Goal: Task Accomplishment & Management: Use online tool/utility

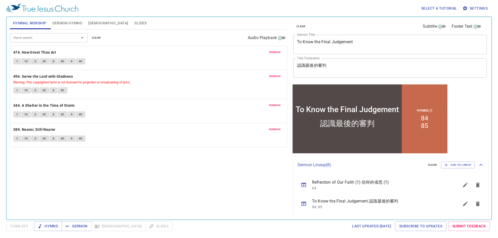
click at [70, 22] on span "Sermon Hymns" at bounding box center [67, 23] width 30 height 6
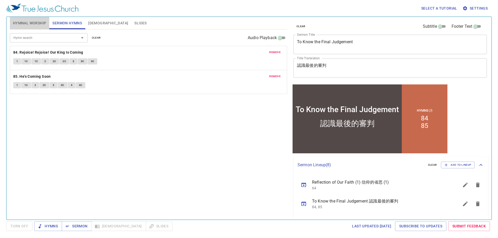
click at [32, 24] on span "Hymnal Worship" at bounding box center [29, 23] width 33 height 6
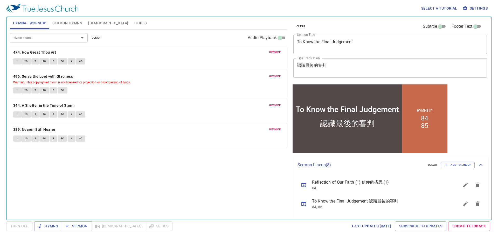
click at [93, 39] on span "clear" at bounding box center [96, 38] width 9 height 5
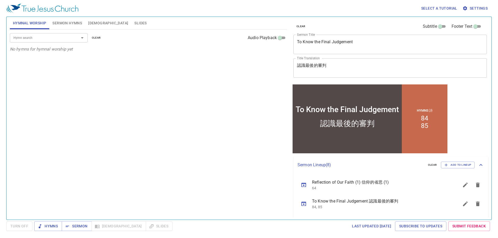
click at [71, 23] on span "Sermon Hymns" at bounding box center [67, 23] width 30 height 6
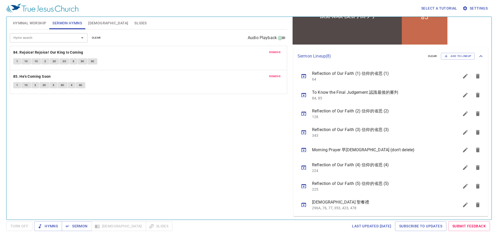
scroll to position [110, 0]
click at [306, 149] on icon "sermon lineup list" at bounding box center [303, 149] width 5 height 4
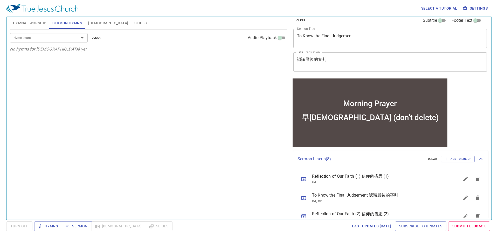
scroll to position [0, 0]
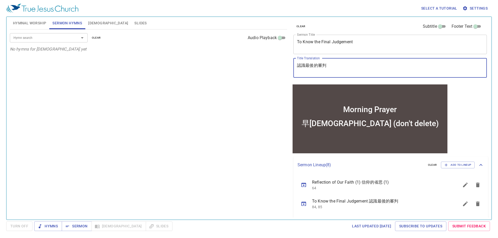
drag, startPoint x: 340, startPoint y: 66, endPoint x: 311, endPoint y: 66, distance: 29.6
click at [311, 66] on textarea "早禱會 (don't delete)" at bounding box center [390, 68] width 186 height 10
type textarea "早禱會"
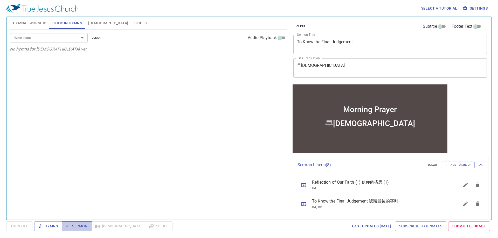
click at [86, 227] on span "Sermon" at bounding box center [77, 226] width 22 height 6
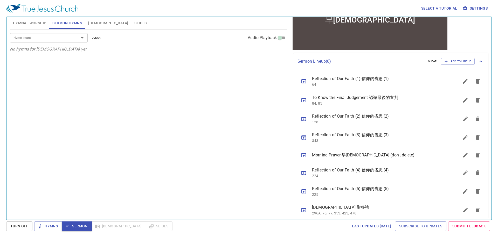
scroll to position [110, 0]
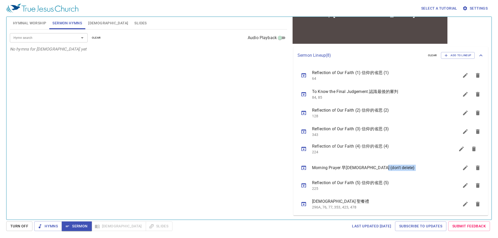
drag, startPoint x: 400, startPoint y: 168, endPoint x: 404, endPoint y: 149, distance: 19.8
click at [404, 149] on ul "Reflection of Our Faith (1) 信仰的省思 (1) 64 To Know the Final Judgement 認識最後的審判 84…" at bounding box center [390, 139] width 195 height 151
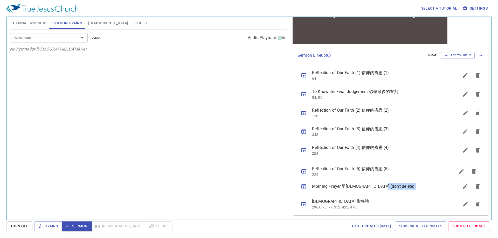
drag, startPoint x: 403, startPoint y: 185, endPoint x: 405, endPoint y: 169, distance: 15.7
click at [405, 169] on ul "Reflection of Our Faith (1) 信仰的省思 (1) 64 To Know the Final Judgement 認識最後的審判 84…" at bounding box center [390, 139] width 195 height 151
click at [267, 173] on div "Hymn search Hymn search clear Audio Playback No hymns for sermon yet" at bounding box center [148, 123] width 277 height 186
click at [476, 75] on icon "sermon lineup list" at bounding box center [478, 75] width 4 height 5
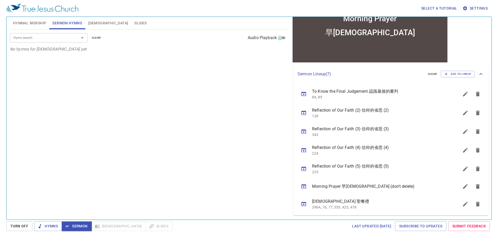
scroll to position [91, 0]
click at [476, 94] on icon "sermon lineup list" at bounding box center [478, 94] width 4 height 5
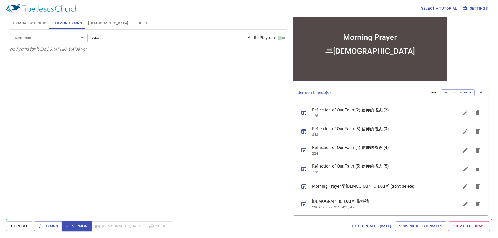
scroll to position [72, 0]
click at [231, 108] on div "Hymn search Hymn search clear Audio Playback No hymns for sermon yet" at bounding box center [148, 123] width 277 height 186
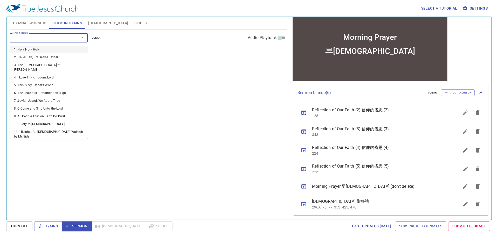
click at [52, 39] on input "Hymn search" at bounding box center [40, 38] width 59 height 6
type input "407"
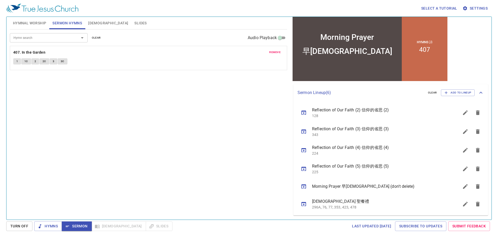
click at [161, 154] on div "Hymn search Hymn search clear Audio Playback remove 407. In the Garden 1 1C 2 2…" at bounding box center [148, 123] width 277 height 186
click at [47, 39] on input "Hymn search" at bounding box center [40, 38] width 59 height 6
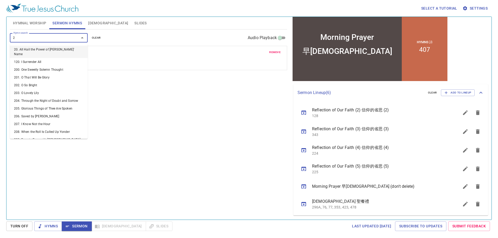
type input "20"
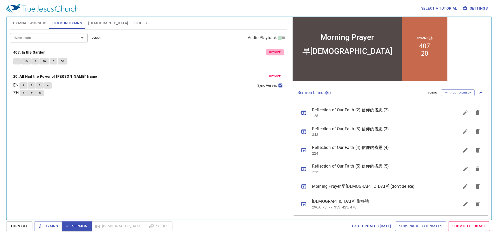
click at [272, 53] on span "remove" at bounding box center [274, 52] width 11 height 5
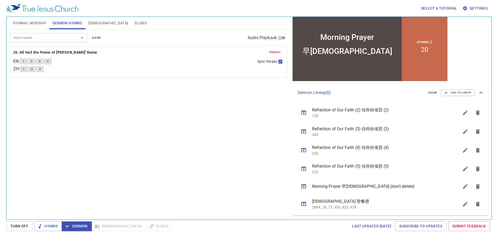
click at [120, 141] on div "Hymn search Hymn search clear Audio Playback remove 20. All Hail the Power of J…" at bounding box center [148, 123] width 277 height 186
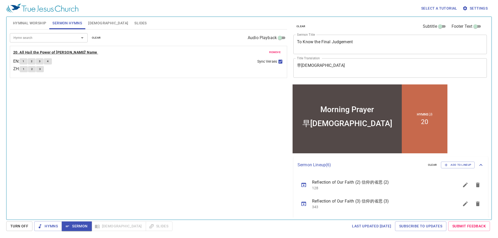
click at [33, 52] on b "20. All Hail the Power of Jesus' Name" at bounding box center [55, 52] width 84 height 6
click at [24, 62] on span "1" at bounding box center [24, 61] width 2 height 5
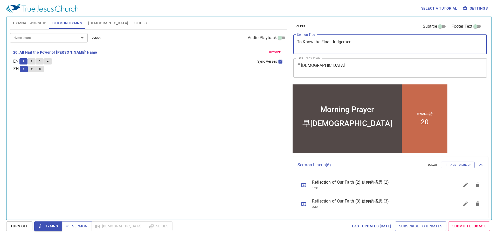
drag, startPoint x: 331, startPoint y: 42, endPoint x: 290, endPoint y: 42, distance: 40.7
click at [290, 42] on div "clear Subtitle Footer Text Sermon Title Morning Prayer x Sermon Title Title Tra…" at bounding box center [389, 116] width 201 height 203
type textarea "Morning Prayer"
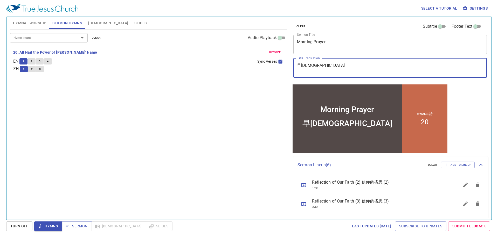
drag, startPoint x: 311, startPoint y: 66, endPoint x: 293, endPoint y: 67, distance: 17.4
click at [293, 67] on div "早禱會 x Title Translation" at bounding box center [389, 67] width 193 height 19
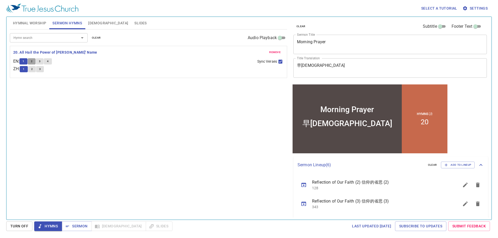
click at [32, 61] on span "2" at bounding box center [32, 61] width 2 height 5
click at [43, 59] on button "3" at bounding box center [40, 61] width 8 height 6
click at [280, 61] on input "Sync Verses" at bounding box center [280, 62] width 7 height 7
checkbox input "false"
click at [51, 62] on button "4" at bounding box center [48, 61] width 8 height 6
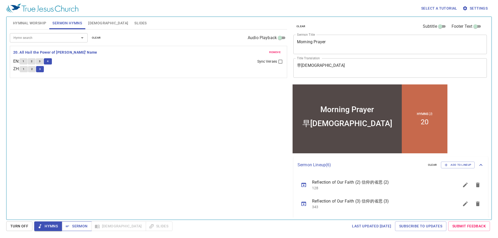
click at [79, 228] on span "Sermon" at bounding box center [77, 226] width 22 height 6
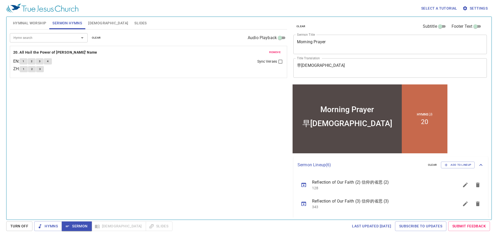
drag, startPoint x: 93, startPoint y: 23, endPoint x: 79, endPoint y: 27, distance: 14.4
click at [92, 23] on span "[DEMOGRAPHIC_DATA]" at bounding box center [108, 23] width 40 height 6
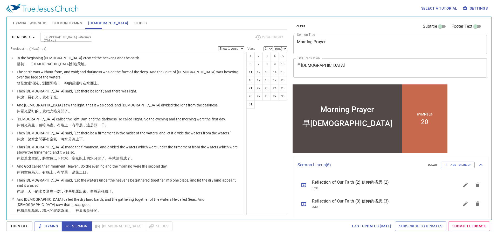
click at [53, 39] on input "[DEMOGRAPHIC_DATA] Reference (Ctrl + /)" at bounding box center [62, 37] width 40 height 6
type input "pro 23 26"
select select "26"
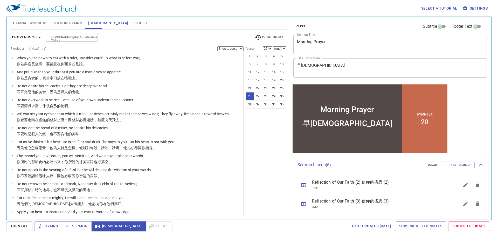
scroll to position [278, 0]
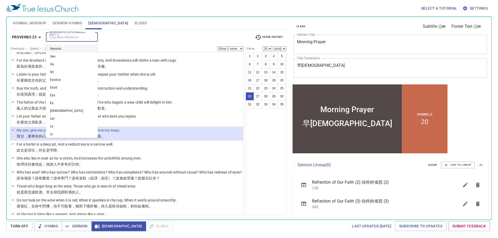
click at [68, 38] on input "Bible Reference (Ctrl + /)" at bounding box center [67, 37] width 40 height 6
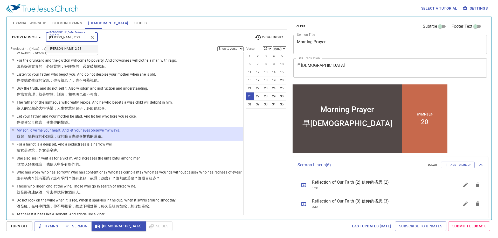
type input "joel 2 23"
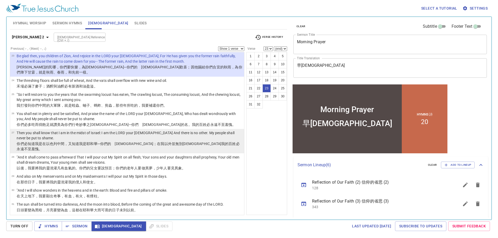
scroll to position [357, 0]
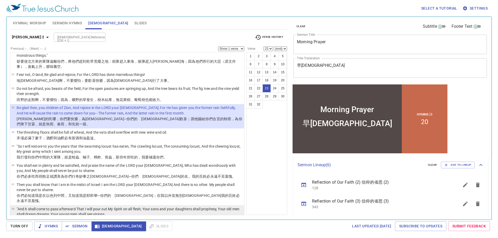
click at [67, 207] on p ""And it shall come to pass afterward That I will pour out My Spirit on all fles…" at bounding box center [130, 212] width 226 height 10
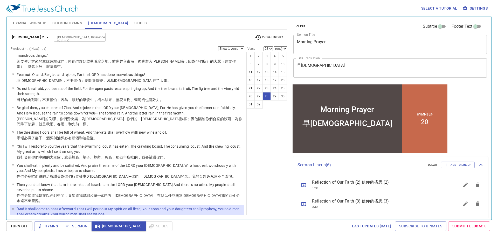
click at [69, 232] on wh8210 "我的僕人 和使女 。" at bounding box center [82, 234] width 29 height 4
select select "29"
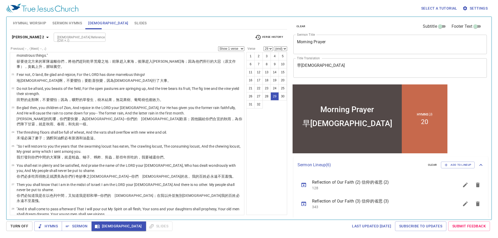
scroll to position [409, 0]
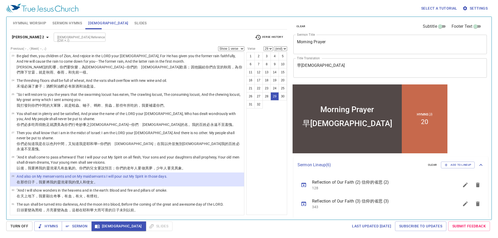
click at [66, 38] on input "[DEMOGRAPHIC_DATA] Reference (Ctrl + /)" at bounding box center [75, 37] width 40 height 6
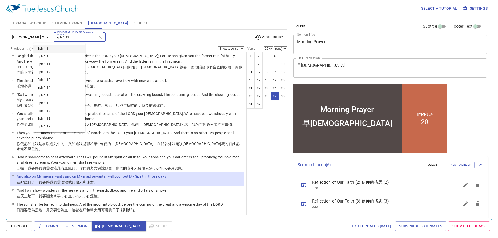
type input "eph 1 13"
select select "13"
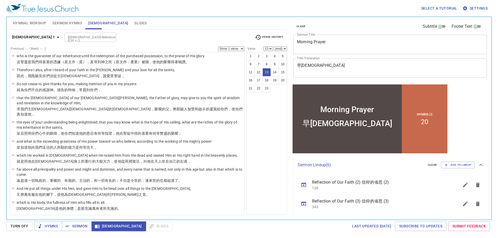
scroll to position [114, 0]
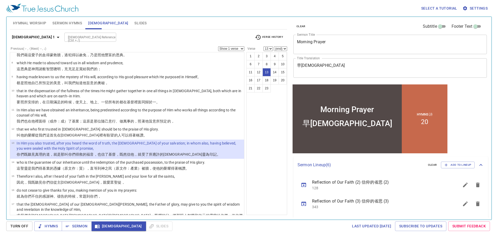
click at [116, 37] on div "Bible Reference (Ctrl + /) Bible Reference (Ctrl + /)" at bounding box center [157, 37] width 186 height 9
drag, startPoint x: 62, startPoint y: 24, endPoint x: 69, endPoint y: 24, distance: 6.7
click at [69, 24] on span "Sermon Hymns" at bounding box center [67, 23] width 30 height 6
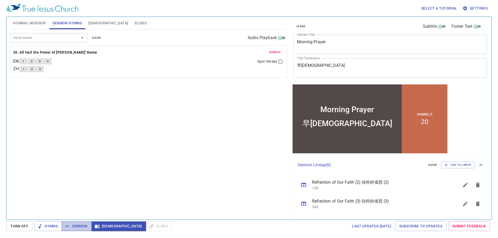
click at [74, 224] on span "Sermon" at bounding box center [77, 226] width 22 height 6
click at [134, 23] on span "Slides" at bounding box center [140, 23] width 12 height 6
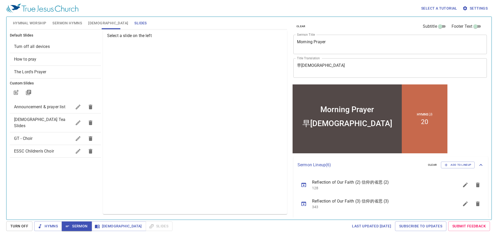
click at [46, 108] on span "Announcement & prayer list" at bounding box center [39, 107] width 51 height 5
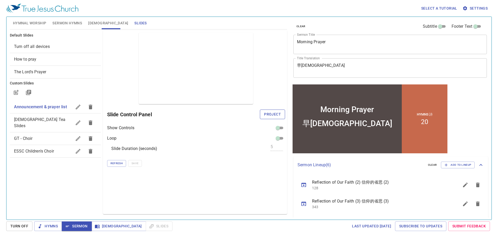
click at [267, 114] on span "Project" at bounding box center [272, 114] width 17 height 6
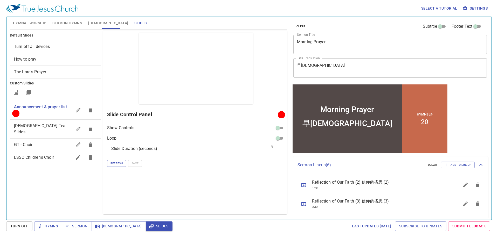
click at [42, 46] on span "Turn off all devices" at bounding box center [32, 46] width 36 height 5
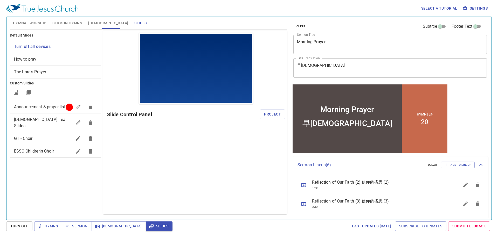
scroll to position [0, 0]
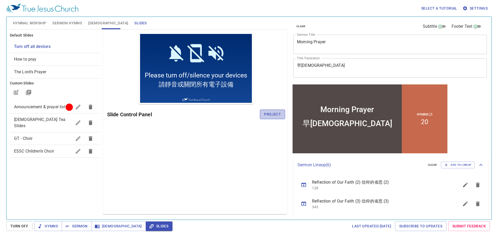
click at [271, 115] on span "Project" at bounding box center [272, 114] width 17 height 6
click at [64, 22] on span "Sermon Hymns" at bounding box center [67, 23] width 30 height 6
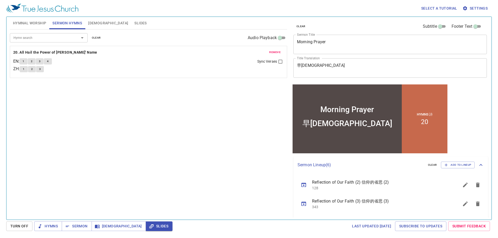
click at [305, 187] on icon "sermon lineup list" at bounding box center [304, 185] width 6 height 6
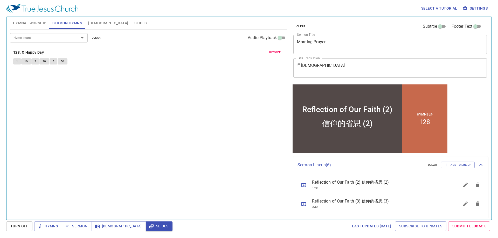
click at [32, 25] on span "Hymnal Worship" at bounding box center [29, 23] width 33 height 6
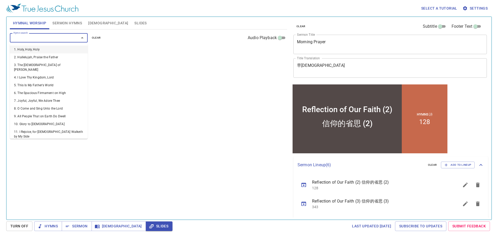
click at [46, 36] on input "Hymn search" at bounding box center [40, 38] width 59 height 6
type input "24"
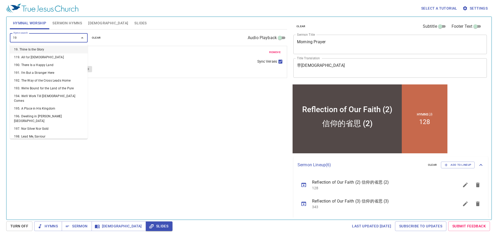
type input "196"
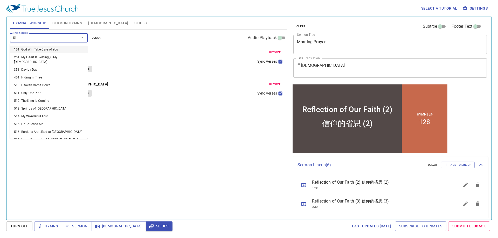
type input "513"
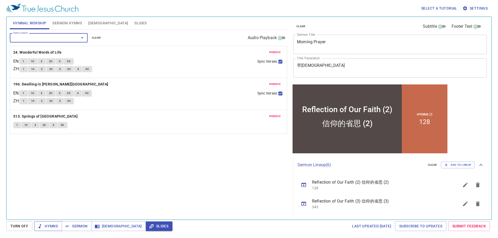
click at [50, 227] on span "Hymns" at bounding box center [47, 226] width 19 height 6
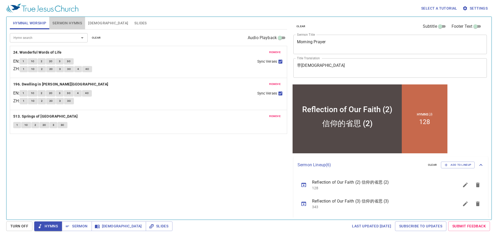
click at [68, 22] on span "Sermon Hymns" at bounding box center [67, 23] width 30 height 6
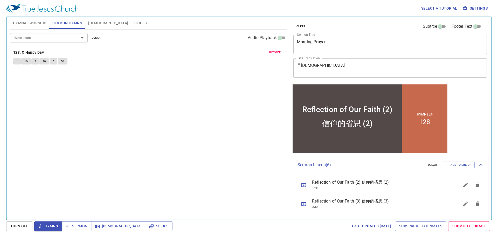
click at [27, 23] on span "Hymnal Worship" at bounding box center [29, 23] width 33 height 6
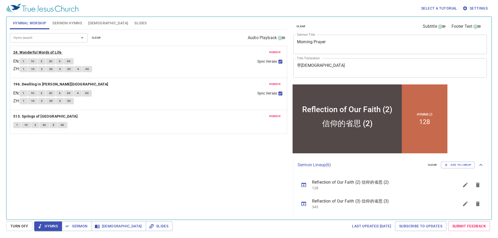
click at [34, 52] on b "24. Wonderful Words of Life" at bounding box center [37, 52] width 48 height 6
click at [24, 61] on span "1" at bounding box center [24, 61] width 2 height 5
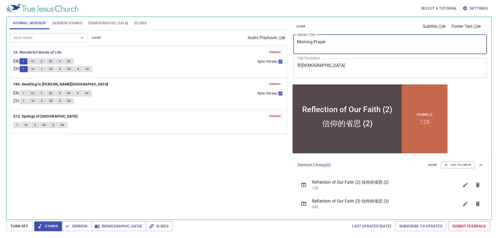
drag, startPoint x: 353, startPoint y: 44, endPoint x: 288, endPoint y: 43, distance: 65.1
click at [288, 43] on div "Hymnal Worship Sermon Hymns Bible Slides Hymn search Hymn search clear Audio Pl…" at bounding box center [249, 116] width 482 height 203
type textarea "Reflection of Our Faith (2)"
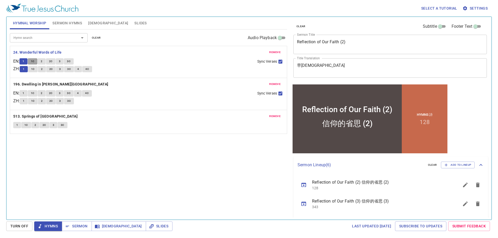
click at [34, 60] on span "1C" at bounding box center [33, 61] width 4 height 5
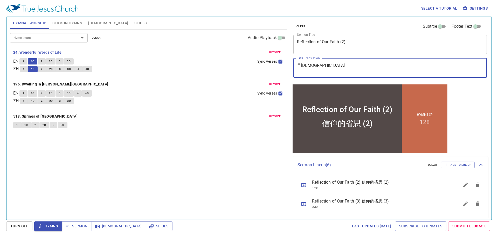
drag, startPoint x: 330, startPoint y: 65, endPoint x: 290, endPoint y: 67, distance: 40.0
click at [290, 67] on div "clear Subtitle Footer Text Sermon Title Reflection of Our Faith (2) x Sermon Ti…" at bounding box center [389, 116] width 201 height 203
type textarea "信仰的省思 (2)"
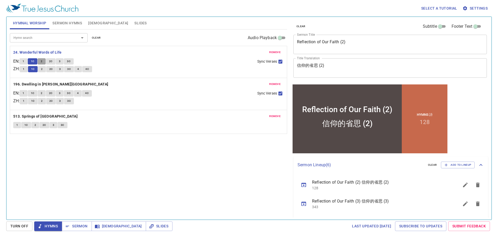
click at [42, 62] on button "2" at bounding box center [42, 61] width 8 height 6
click at [60, 62] on span "3" at bounding box center [60, 61] width 2 height 5
click at [279, 60] on input "Sync Verses" at bounding box center [280, 62] width 7 height 7
checkbox input "false"
click at [79, 68] on span "4" at bounding box center [78, 69] width 2 height 5
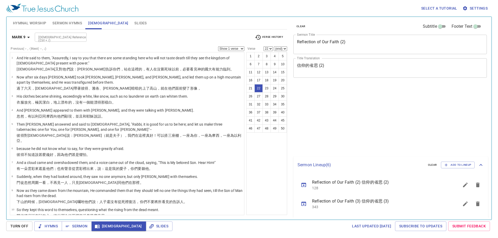
select select "22"
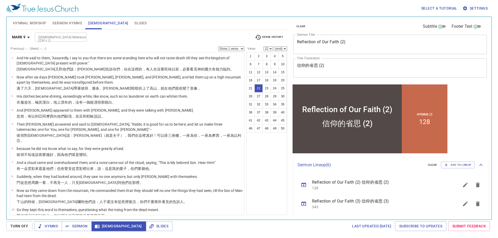
scroll to position [261, 0]
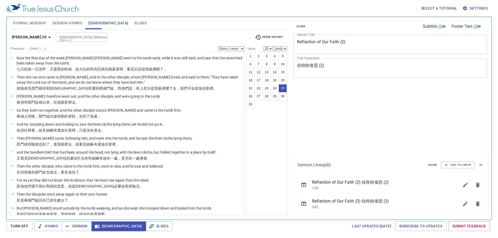
select select "25"
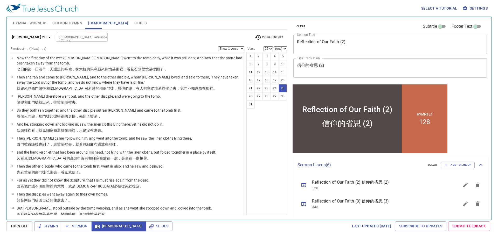
scroll to position [285, 0]
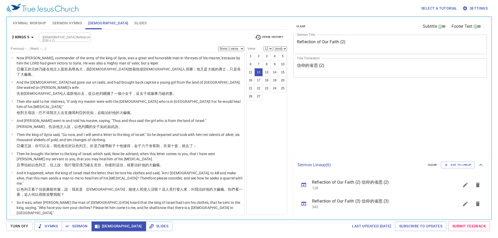
select select "12"
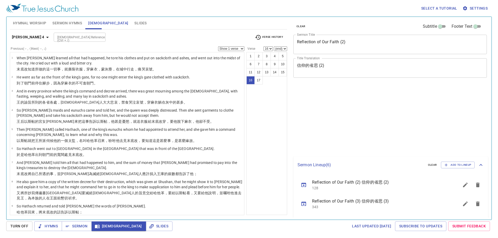
select select "16"
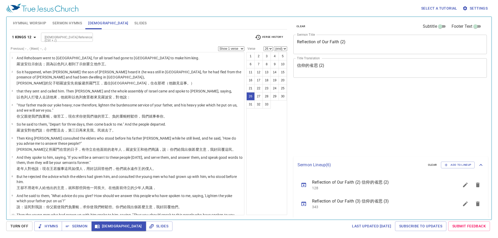
select select "26"
select select "27"
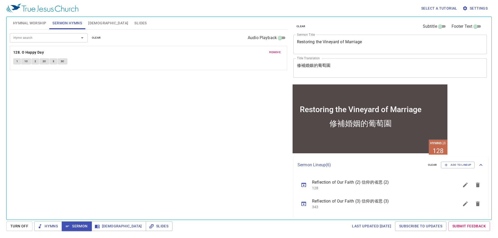
click at [92, 39] on span "clear" at bounding box center [96, 38] width 9 height 5
click at [94, 37] on span "clear" at bounding box center [96, 38] width 9 height 5
click at [102, 38] on button "clear" at bounding box center [96, 38] width 15 height 6
click at [69, 36] on input "Hymn search" at bounding box center [40, 38] width 59 height 6
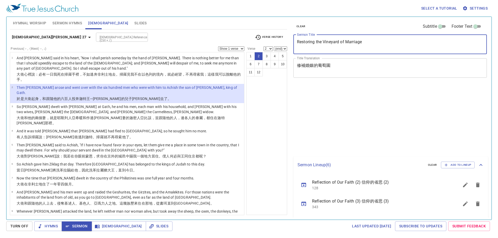
select select "2"
